Goal: Feedback & Contribution: Submit feedback/report problem

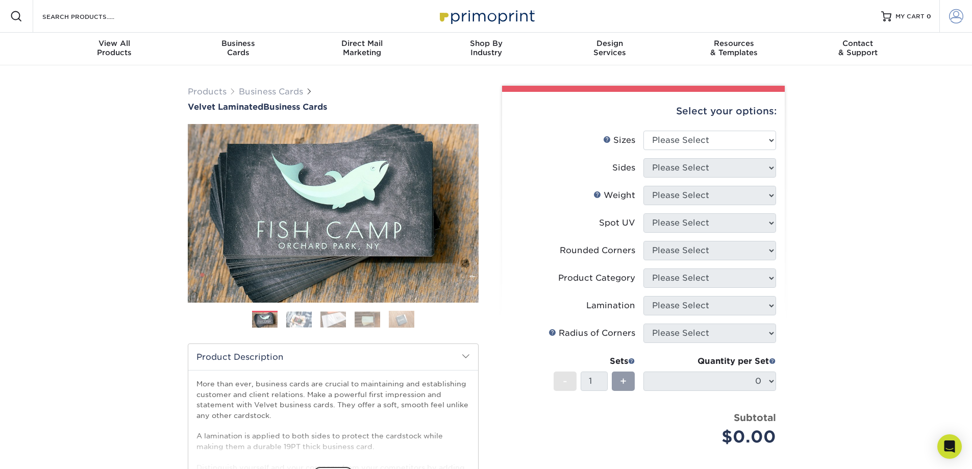
type input "[EMAIL_ADDRESS][DOMAIN_NAME]"
click at [949, 16] on span at bounding box center [956, 16] width 14 height 14
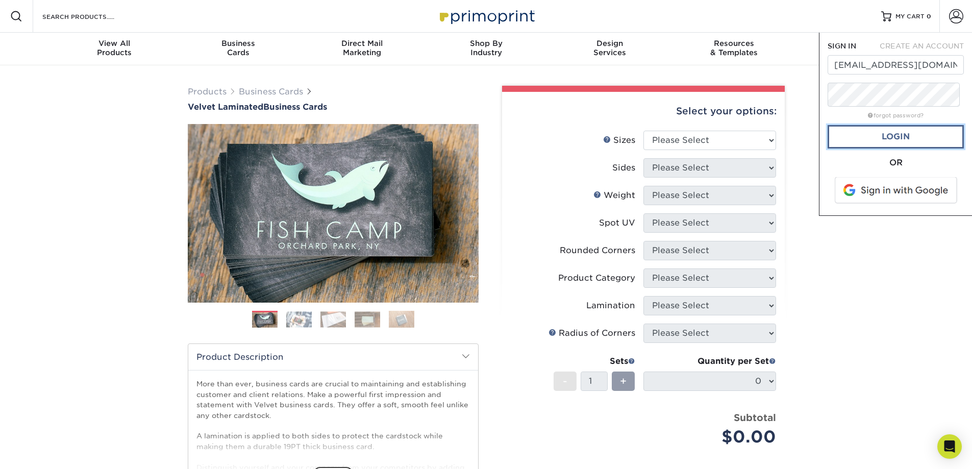
click at [885, 148] on link "Login" at bounding box center [895, 136] width 136 height 23
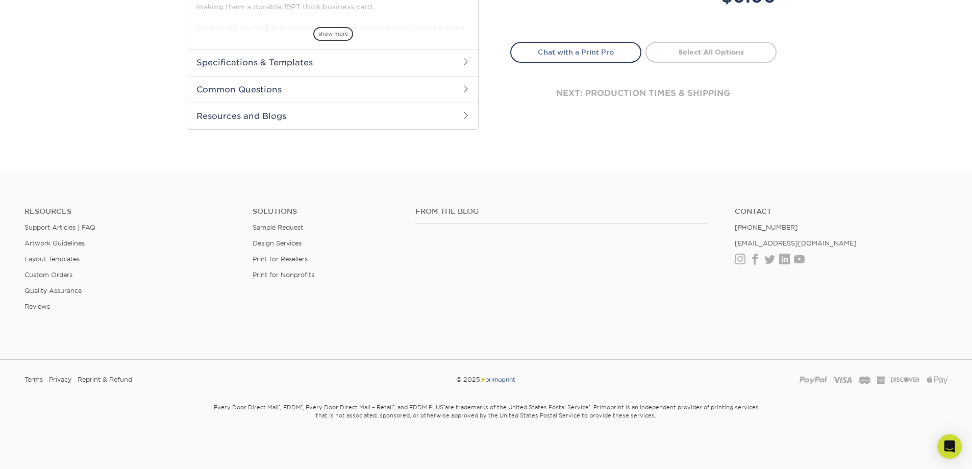
scroll to position [657, 0]
drag, startPoint x: 823, startPoint y: 174, endPoint x: 730, endPoint y: 173, distance: 92.3
click at [730, 207] on ul "Contact [PHONE_NUMBER] [EMAIL_ADDRESS][DOMAIN_NAME] Instagram Facebook Twitter …" at bounding box center [841, 235] width 228 height 57
copy link "[EMAIL_ADDRESS][DOMAIN_NAME]"
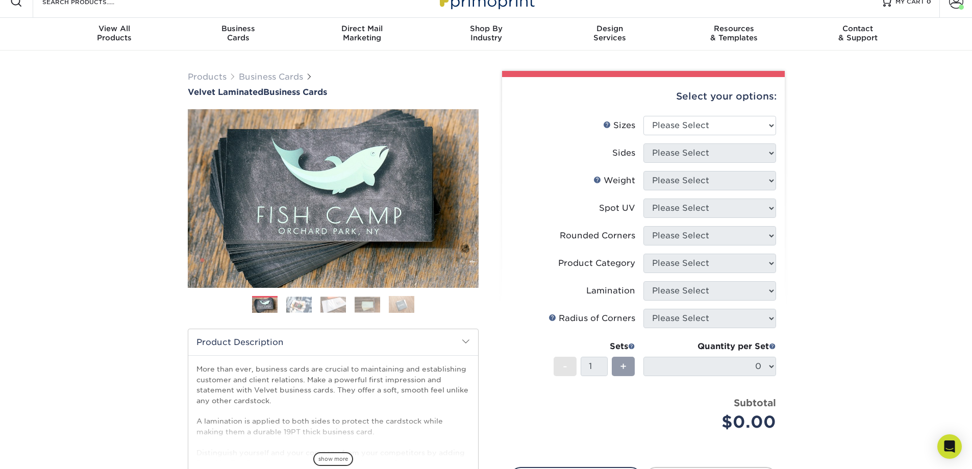
scroll to position [0, 0]
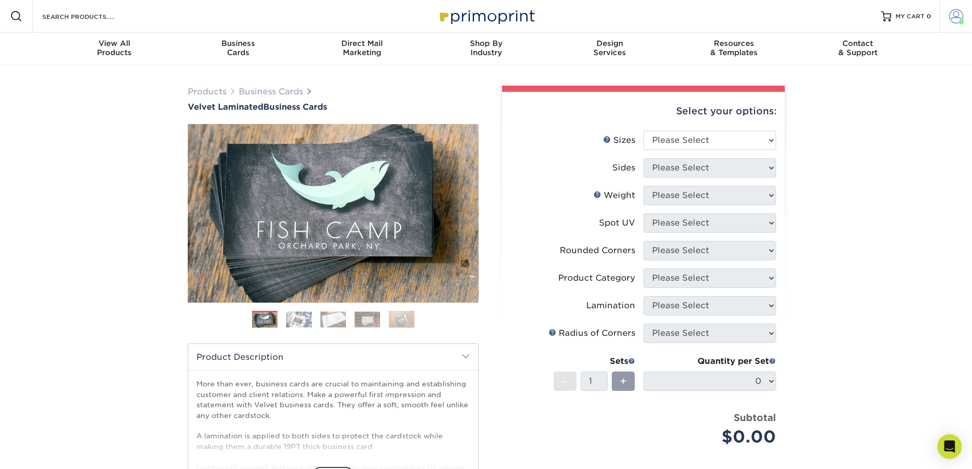
click at [951, 23] on span at bounding box center [956, 16] width 14 height 14
click at [877, 119] on link "Order History" at bounding box center [895, 112] width 128 height 14
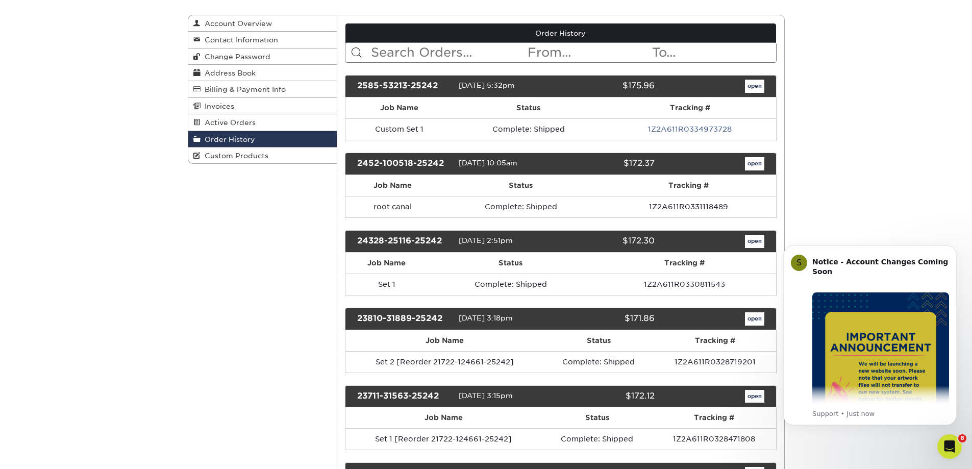
click at [946, 445] on icon "Open Intercom Messenger" at bounding box center [949, 446] width 17 height 17
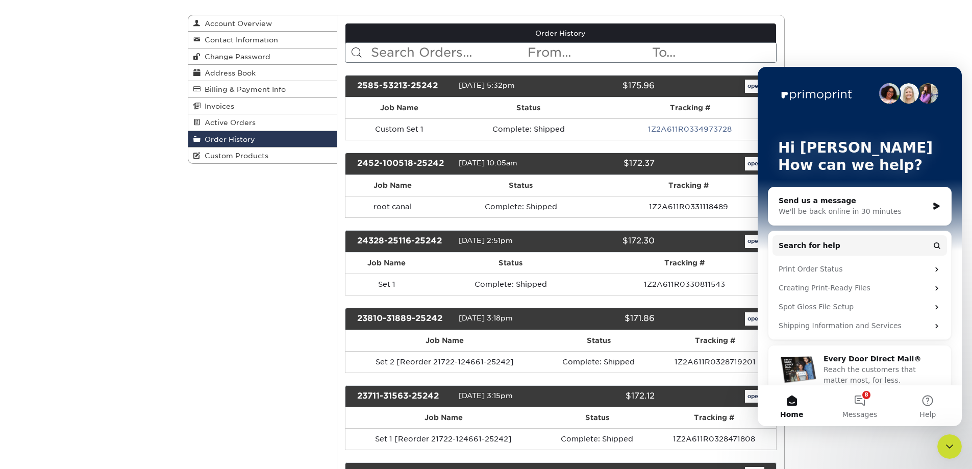
click at [859, 209] on div "We'll be back online in 30 minutes" at bounding box center [852, 211] width 149 height 11
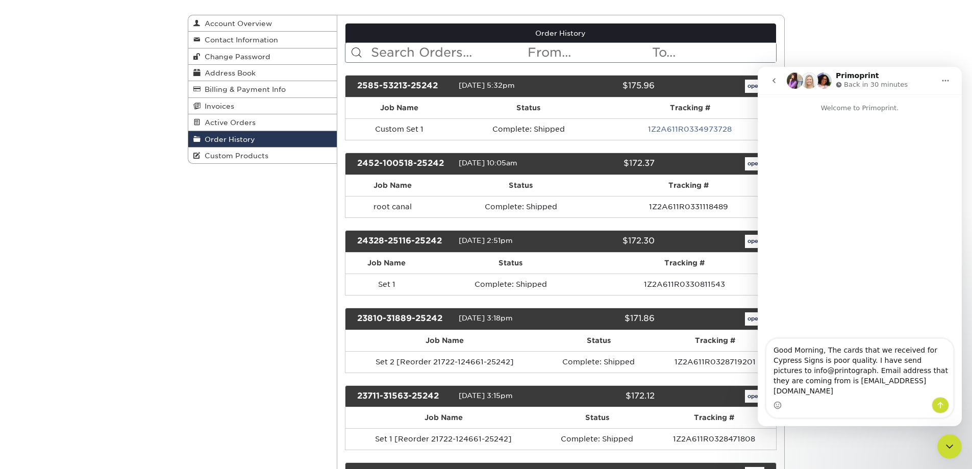
type textarea "Good Morning, The cards that we received for Cypress Signs is poor quality. I h…"
click at [941, 406] on icon "Send a message…" at bounding box center [940, 405] width 8 height 8
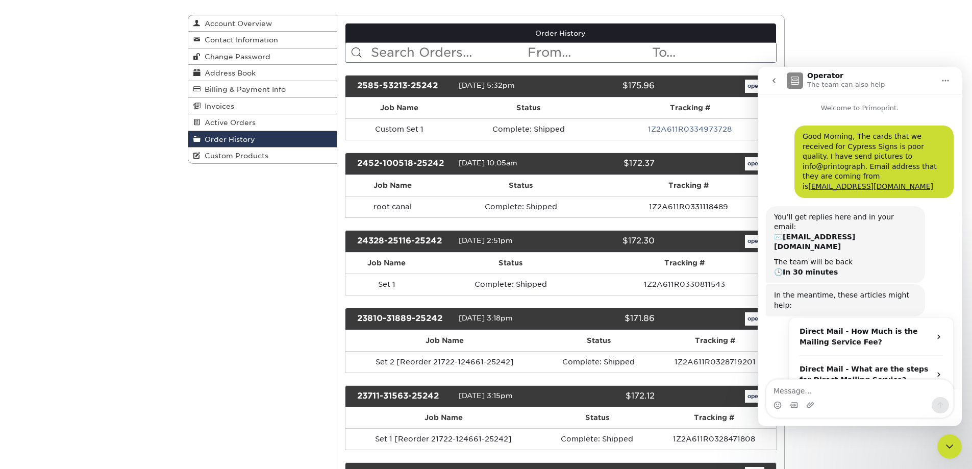
scroll to position [48, 0]
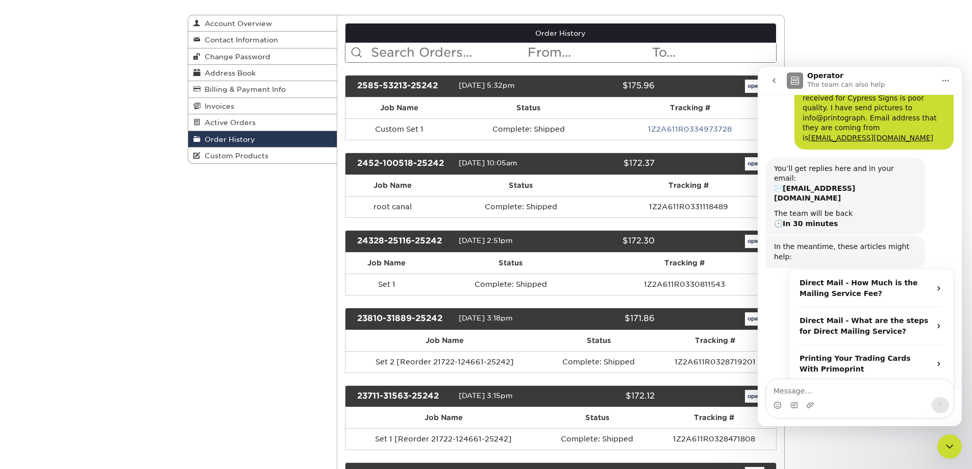
drag, startPoint x: 400, startPoint y: 151, endPoint x: 359, endPoint y: 135, distance: 44.7
click at [359, 93] on div "2585-53213-25242" at bounding box center [403, 86] width 109 height 13
click at [944, 84] on icon "Home" at bounding box center [945, 81] width 8 height 8
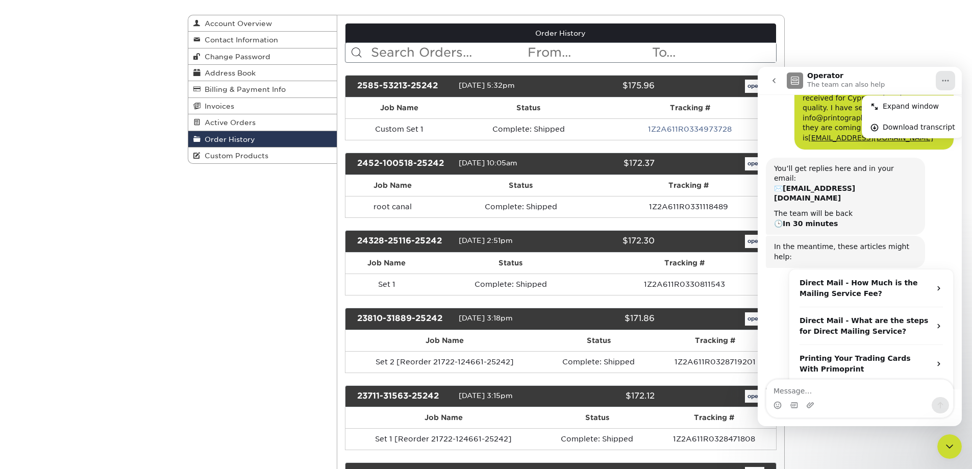
click at [774, 82] on icon "go back" at bounding box center [773, 80] width 3 height 5
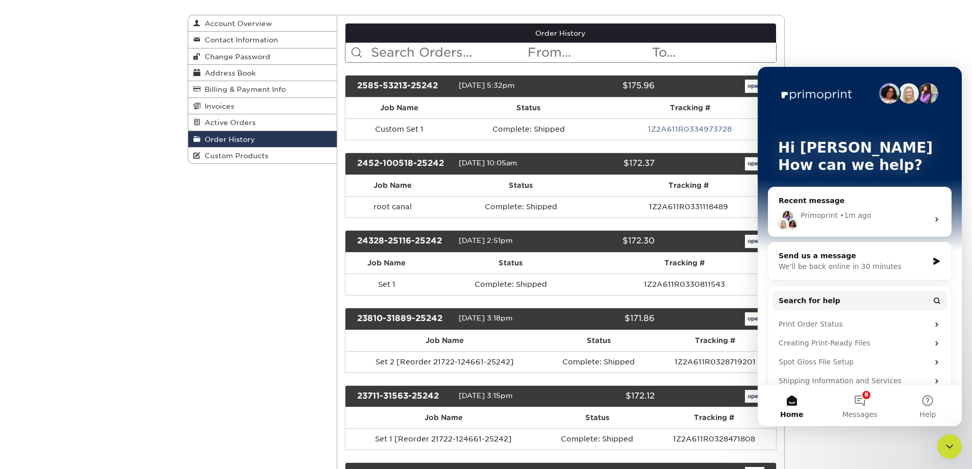
scroll to position [0, 0]
drag, startPoint x: 402, startPoint y: 152, endPoint x: 345, endPoint y: 129, distance: 61.5
click at [345, 97] on div "2585-53213-25242 08/05/2025 5:32pm $175.96 open" at bounding box center [560, 86] width 431 height 22
copy div "2585-53213-25242"
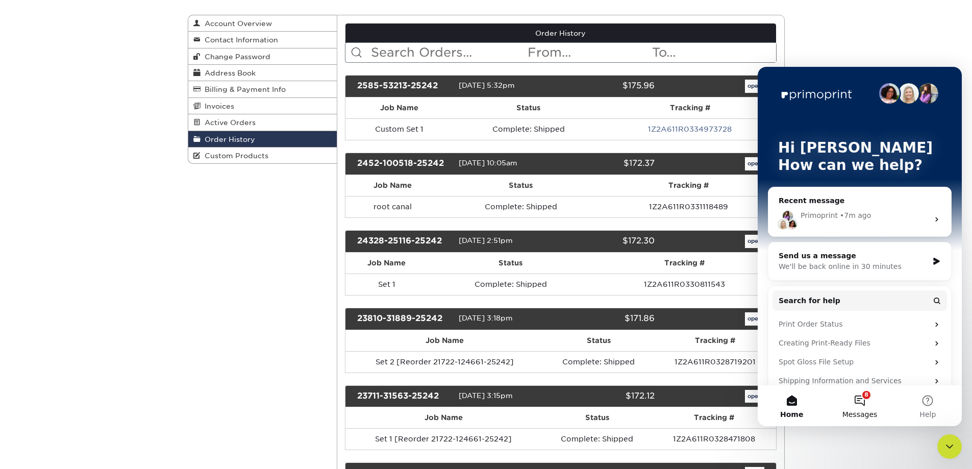
click at [860, 406] on button "8 Messages" at bounding box center [859, 405] width 68 height 41
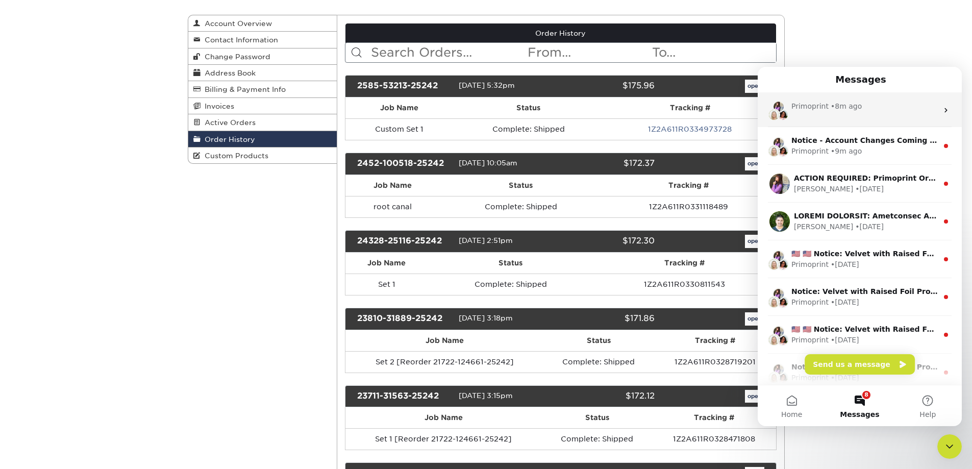
click at [859, 109] on div "Primoprint • 8m ago" at bounding box center [864, 106] width 146 height 11
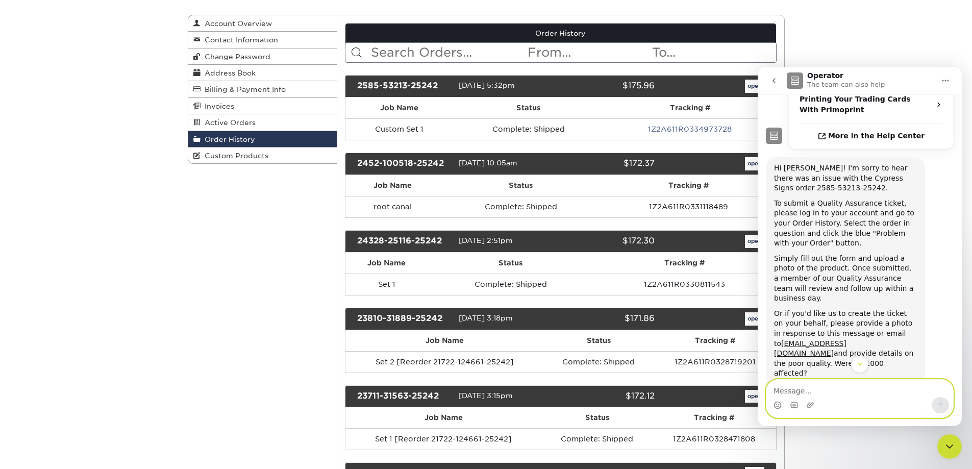
scroll to position [386, 0]
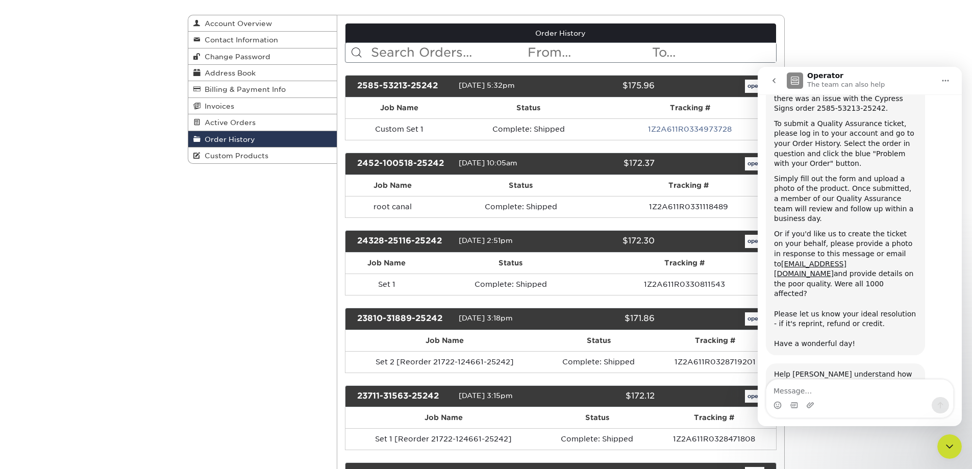
click at [950, 83] on button "Home" at bounding box center [944, 80] width 19 height 19
click at [772, 80] on icon "go back" at bounding box center [774, 81] width 8 height 8
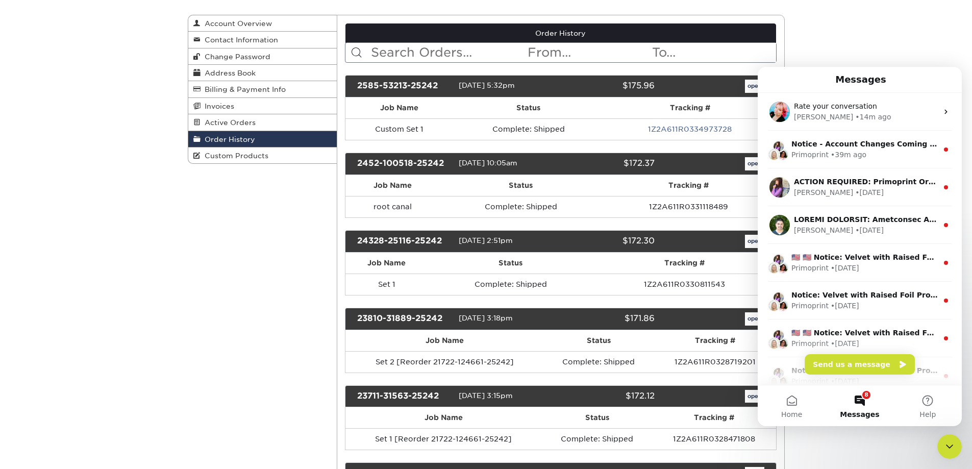
scroll to position [0, 0]
click at [950, 446] on icon "Close Intercom Messenger" at bounding box center [949, 446] width 7 height 4
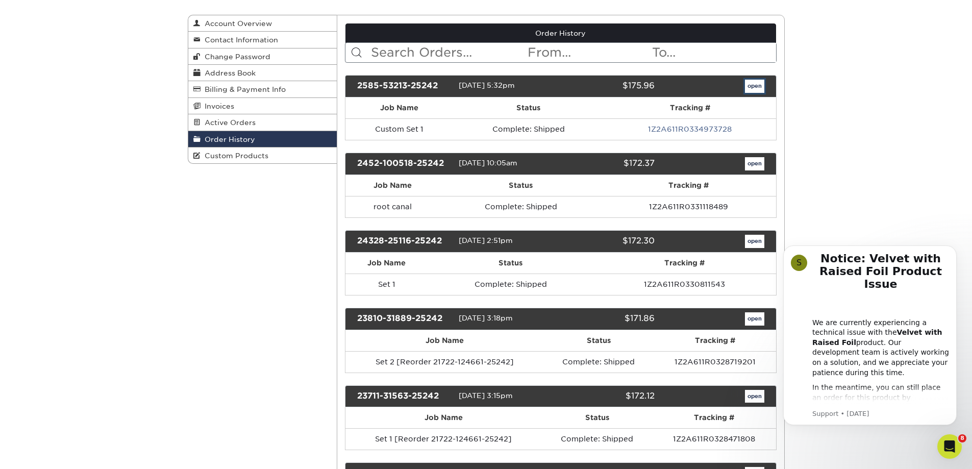
click at [748, 93] on link "open" at bounding box center [754, 86] width 19 height 13
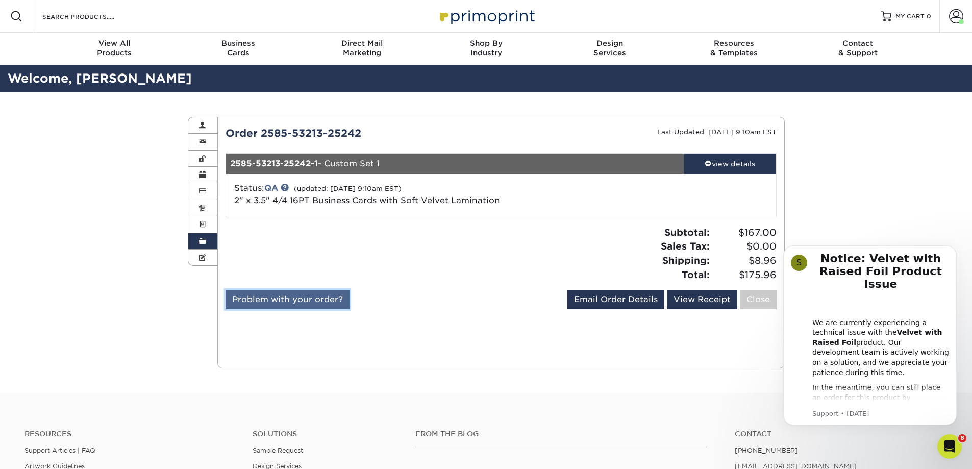
click at [298, 309] on link "Problem with your order?" at bounding box center [287, 299] width 124 height 19
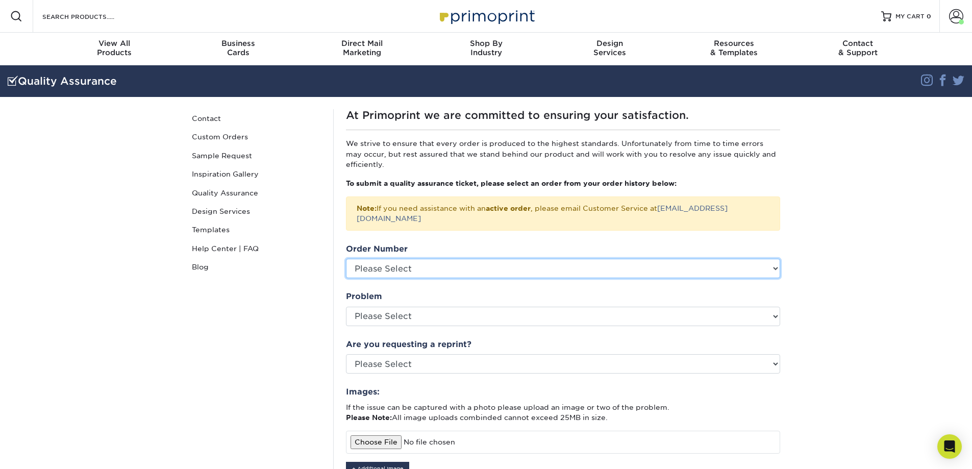
click at [467, 278] on select "Please Select P2151050 P2088199 P2087132 P2053426 2452-100518-25242 24328-25116…" at bounding box center [563, 268] width 434 height 19
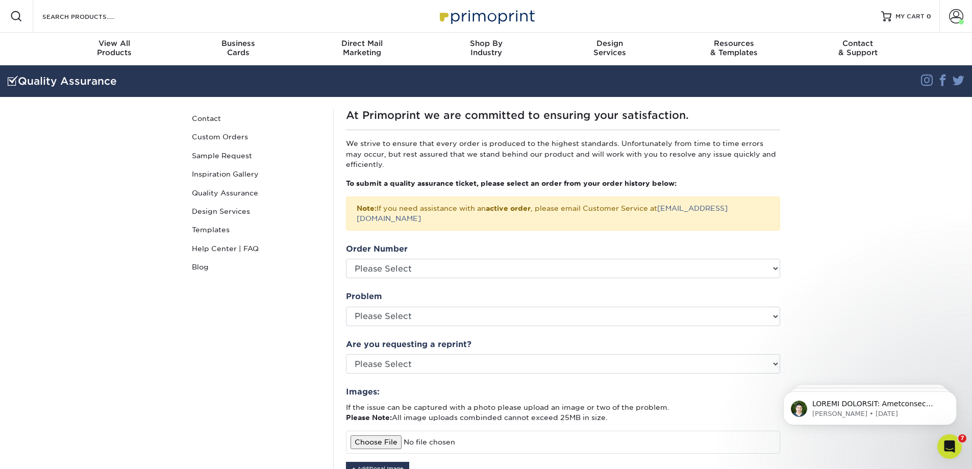
click at [840, 351] on section "Quality Assurance Instagram Facebook Twitter Quality Assurance Contact Custom O…" at bounding box center [486, 362] width 972 height 595
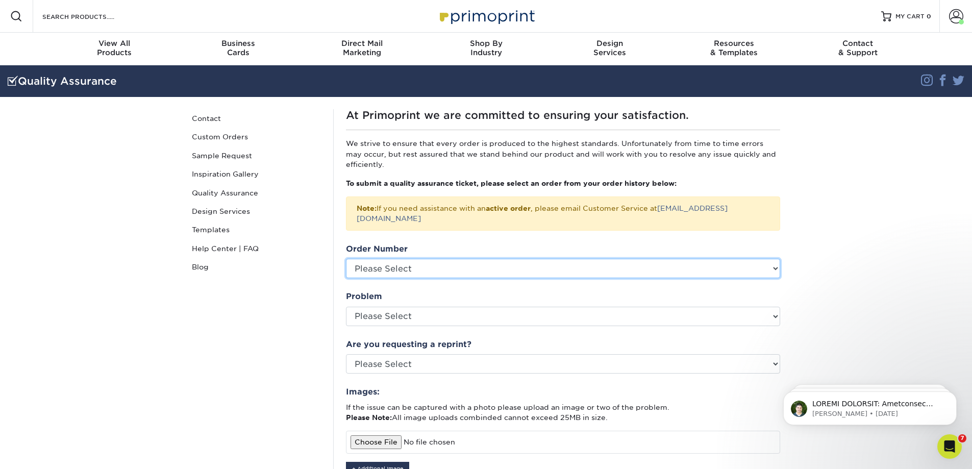
click at [451, 278] on select "Please Select P2151050 P2088199 P2087132 P2053426 2452-100518-25242 24328-25116…" at bounding box center [563, 268] width 434 height 19
click at [419, 278] on select "Please Select P2151050 P2088199 P2087132 P2053426 2452-100518-25242 24328-25116…" at bounding box center [563, 268] width 434 height 19
click at [348, 278] on select "Please Select P2151050 P2088199 P2087132 P2053426 2452-100518-25242 24328-25116…" at bounding box center [563, 268] width 434 height 19
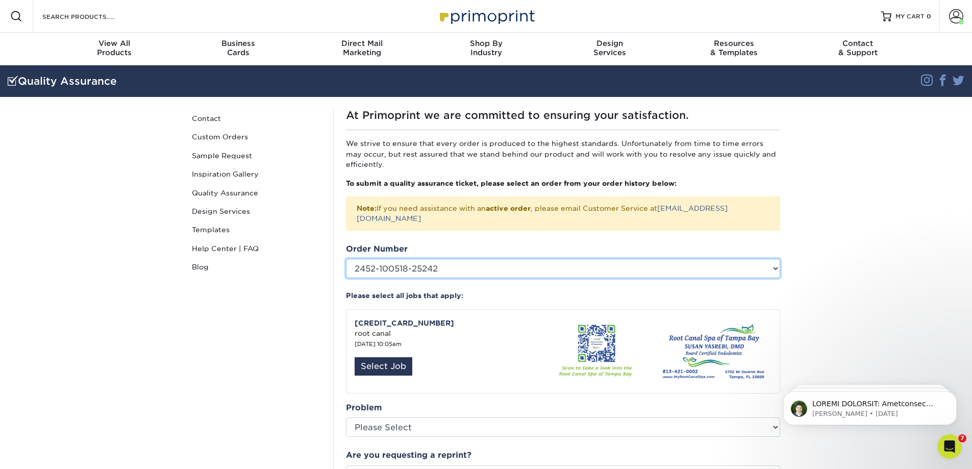
click at [522, 278] on select "Please Select P2151050 P2088199 P2087132 P2053426 2452-100518-25242 24328-25116…" at bounding box center [563, 268] width 434 height 19
click at [348, 278] on select "Please Select P2151050 P2088199 P2087132 P2053426 2452-100518-25242 24328-25116…" at bounding box center [563, 268] width 434 height 19
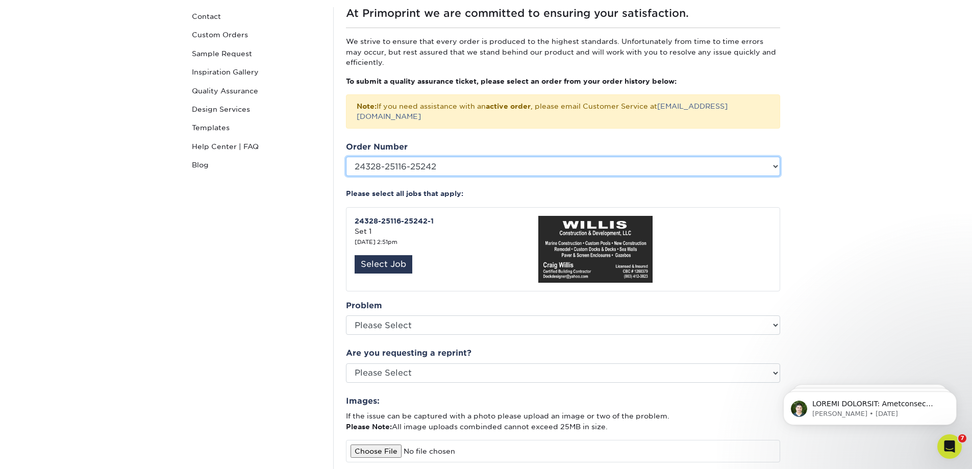
scroll to position [51, 0]
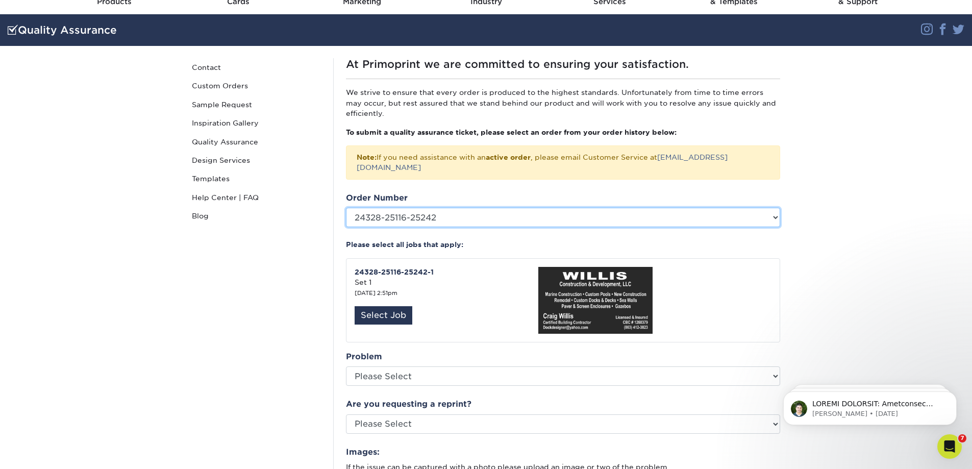
click at [537, 227] on select "Please Select P2151050 P2088199 P2087132 P2053426 2452-100518-25242 24328-25116…" at bounding box center [563, 217] width 434 height 19
click at [348, 227] on select "Please Select P2151050 P2088199 P2087132 P2053426 2452-100518-25242 24328-25116…" at bounding box center [563, 217] width 434 height 19
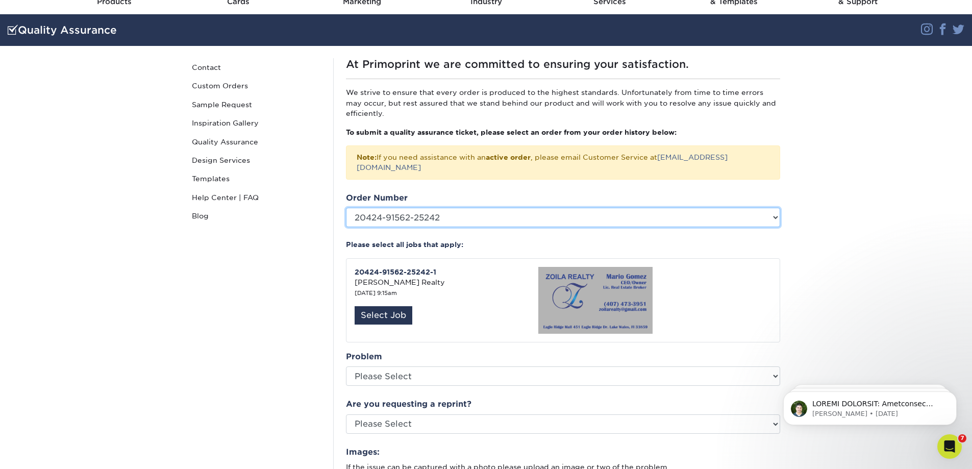
click at [455, 227] on select "Please Select P2151050 P2088199 P2087132 P2053426 2452-100518-25242 24328-25116…" at bounding box center [563, 217] width 434 height 19
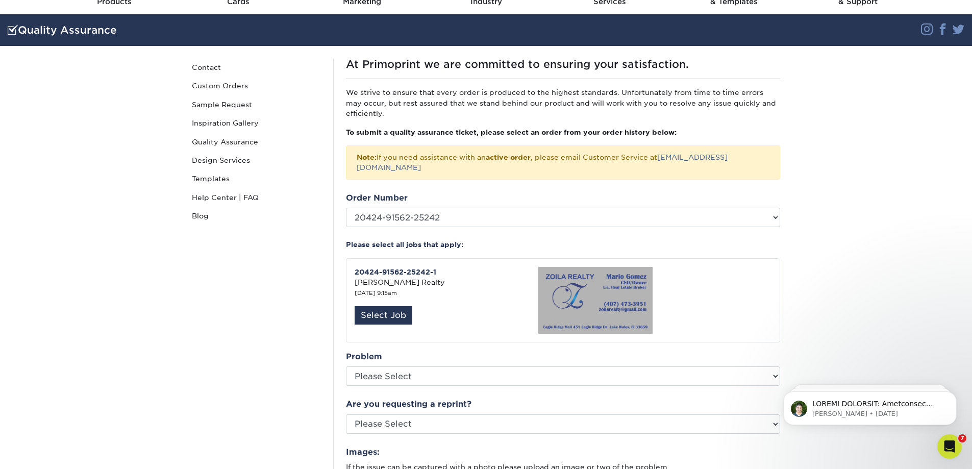
click at [847, 224] on section "Quality Assurance Instagram Facebook Twitter Quality Assurance Contact Custom O…" at bounding box center [486, 367] width 972 height 706
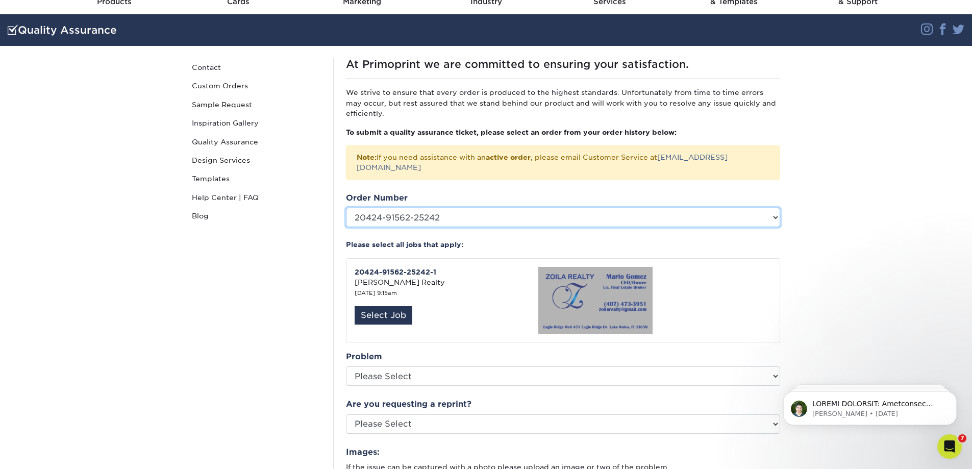
click at [499, 227] on select "Please Select P2151050 P2088199 P2087132 P2053426 2452-100518-25242 24328-25116…" at bounding box center [563, 217] width 434 height 19
click at [478, 227] on select "Please Select P2151050 P2088199 P2087132 P2053426 2452-100518-25242 24328-25116…" at bounding box center [563, 217] width 434 height 19
select select "343048"
click at [348, 227] on select "Please Select P2151050 P2088199 P2087132 P2053426 2452-100518-25242 24328-25116…" at bounding box center [563, 217] width 434 height 19
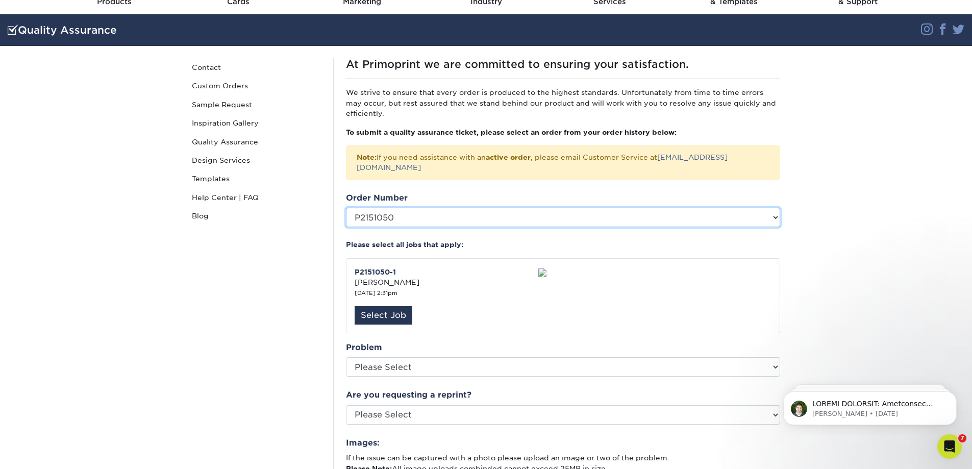
click at [402, 227] on select "Please Select P2151050 P2088199 P2087132 P2053426 2452-100518-25242 24328-25116…" at bounding box center [563, 217] width 434 height 19
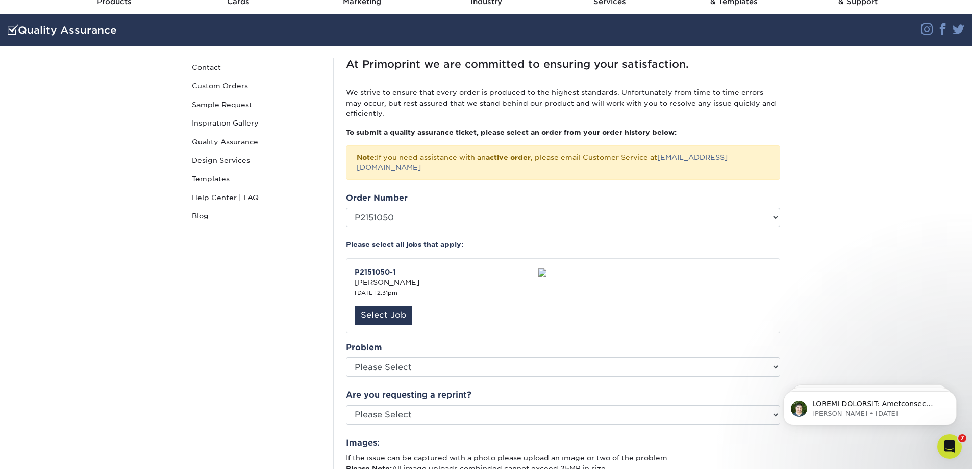
click at [933, 241] on section "Quality Assurance Instagram Facebook Twitter Quality Assurance Contact Custom O…" at bounding box center [486, 362] width 972 height 697
